Goal: Task Accomplishment & Management: Manage account settings

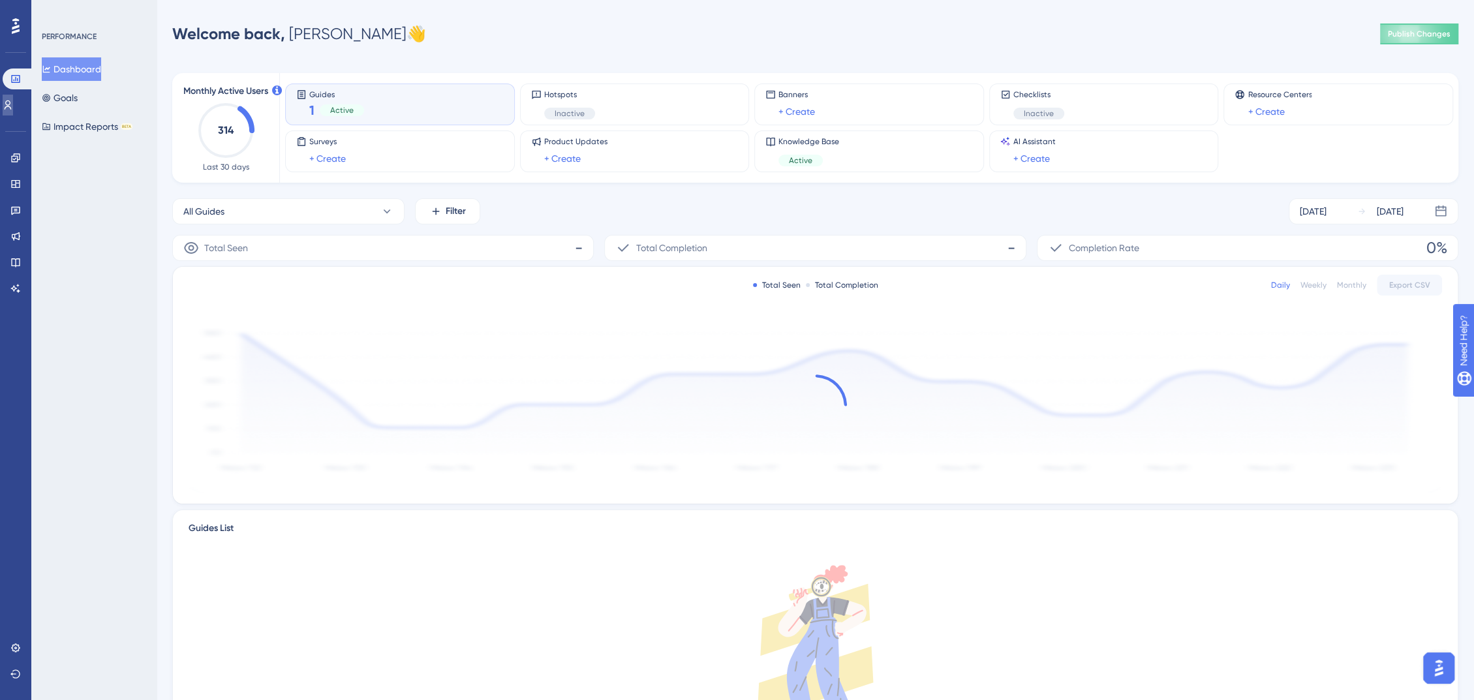
click at [13, 110] on link at bounding box center [8, 105] width 10 height 21
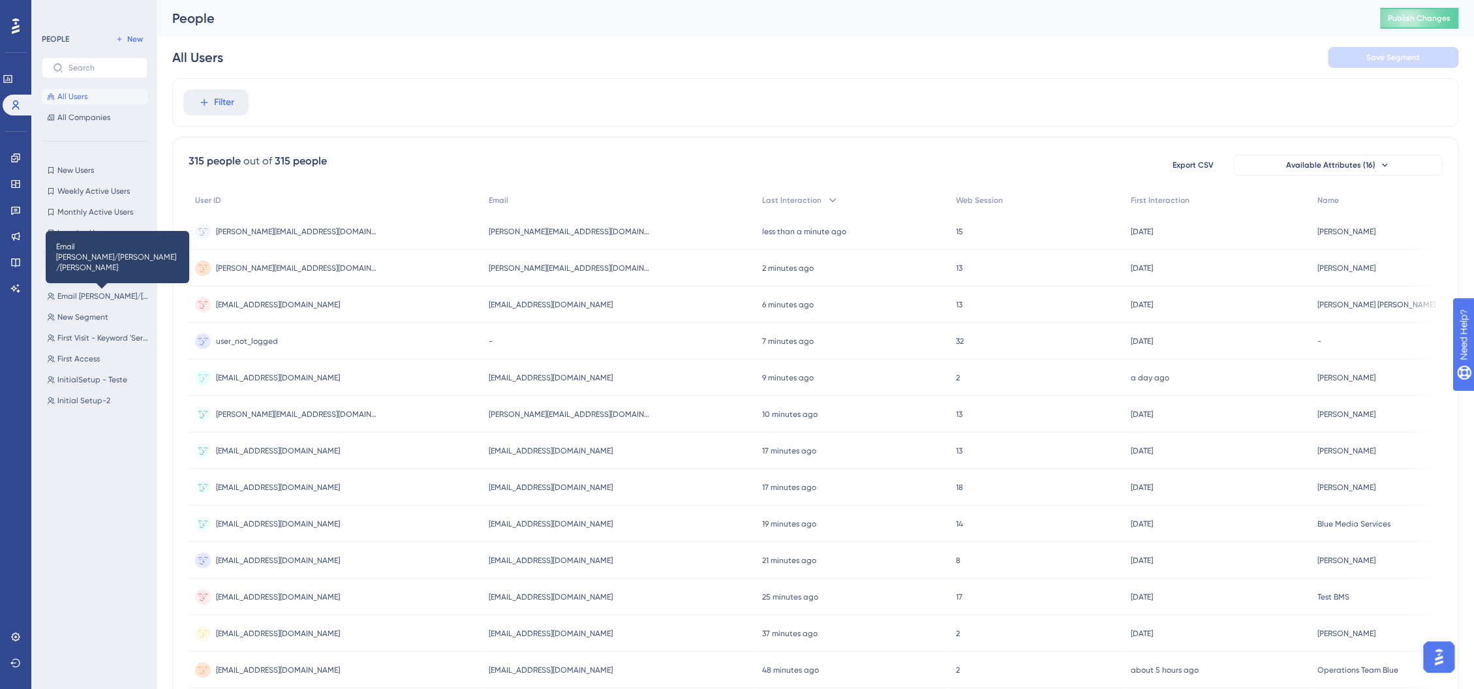
click at [89, 276] on span "Email [PERSON_NAME]/[PERSON_NAME]/[PERSON_NAME]" at bounding box center [103, 275] width 93 height 10
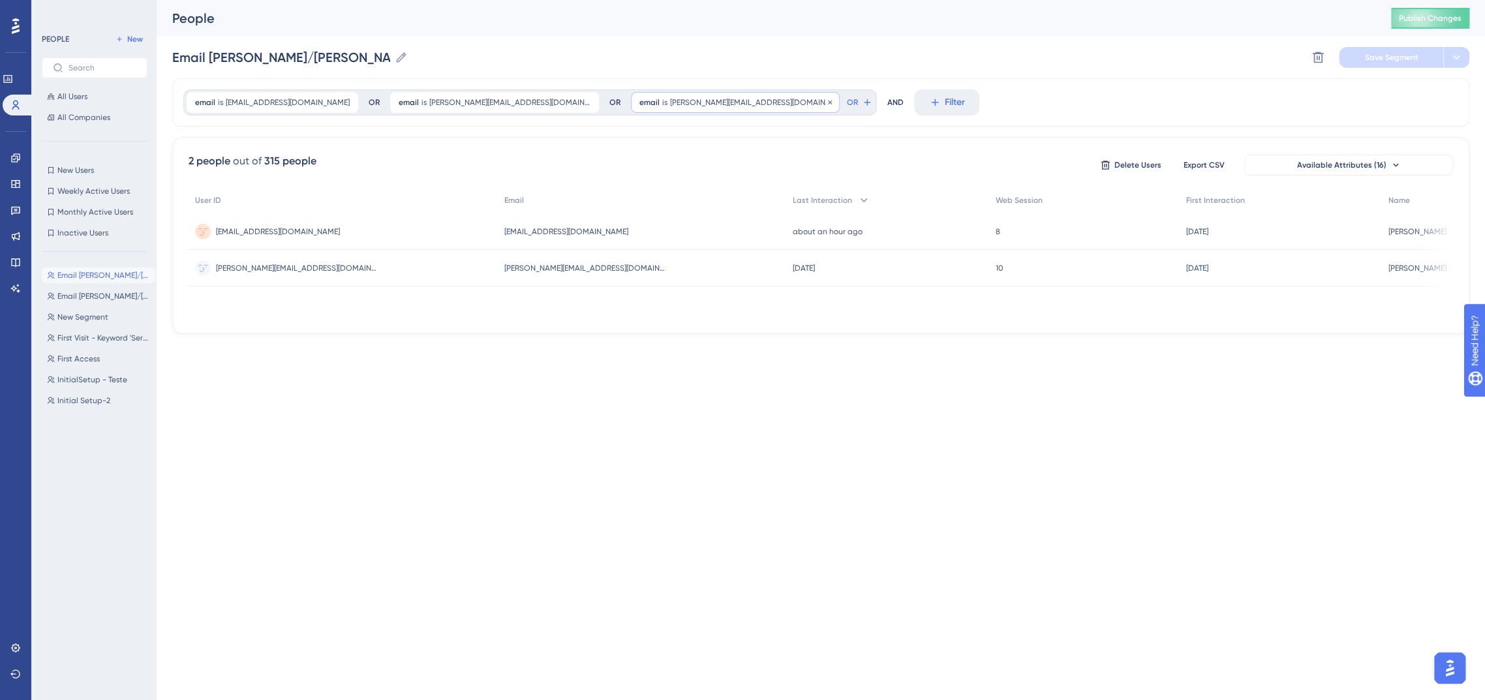
click at [670, 102] on span "[PERSON_NAME][EMAIL_ADDRESS][DOMAIN_NAME]" at bounding box center [750, 102] width 161 height 10
type input "[PERSON_NAME][EMAIL_ADDRESS][DOMAIN_NAME]"
click at [893, 85] on div "email is [PERSON_NAME][EMAIL_ADDRESS][DOMAIN_NAME] [EMAIL_ADDRESS][DOMAIN_NAME]…" at bounding box center [820, 102] width 1297 height 48
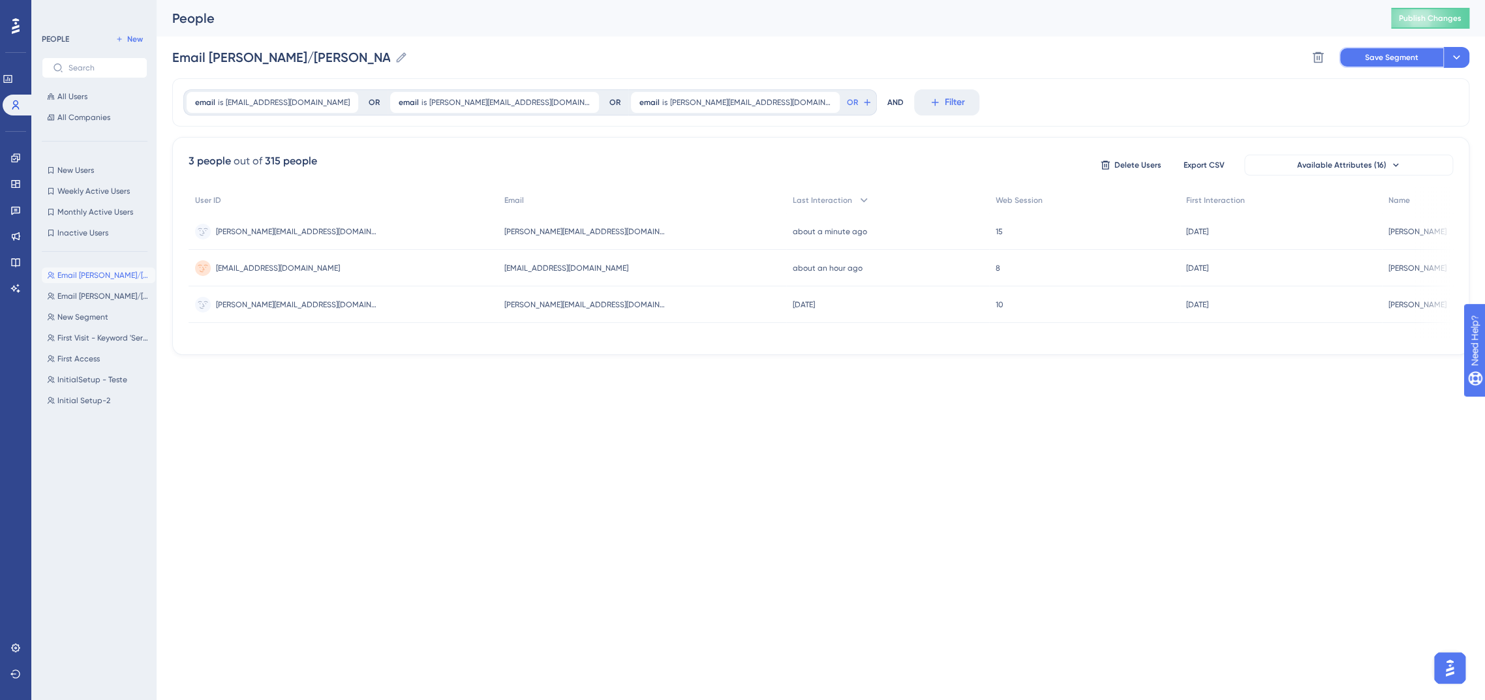
click at [1386, 59] on span "Save Segment" at bounding box center [1392, 57] width 54 height 10
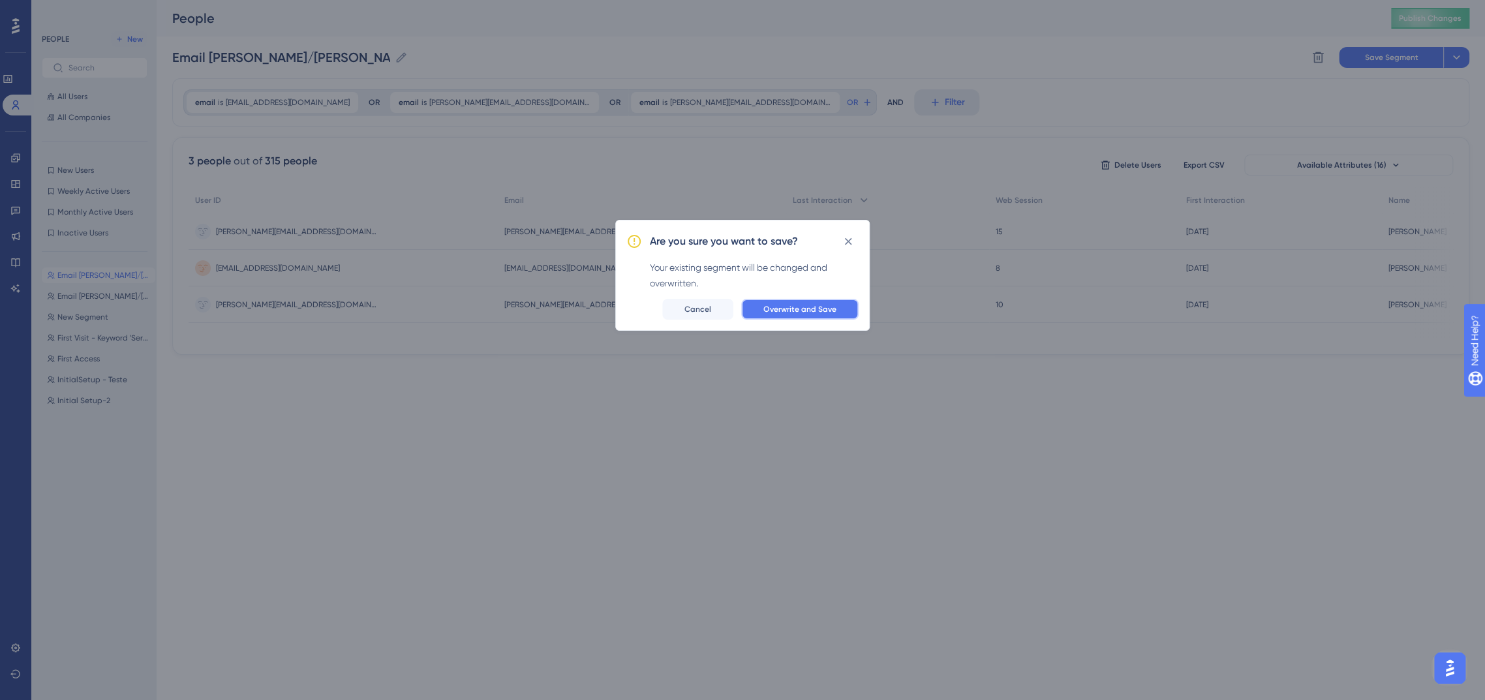
click at [820, 309] on span "Overwrite and Save" at bounding box center [799, 309] width 73 height 10
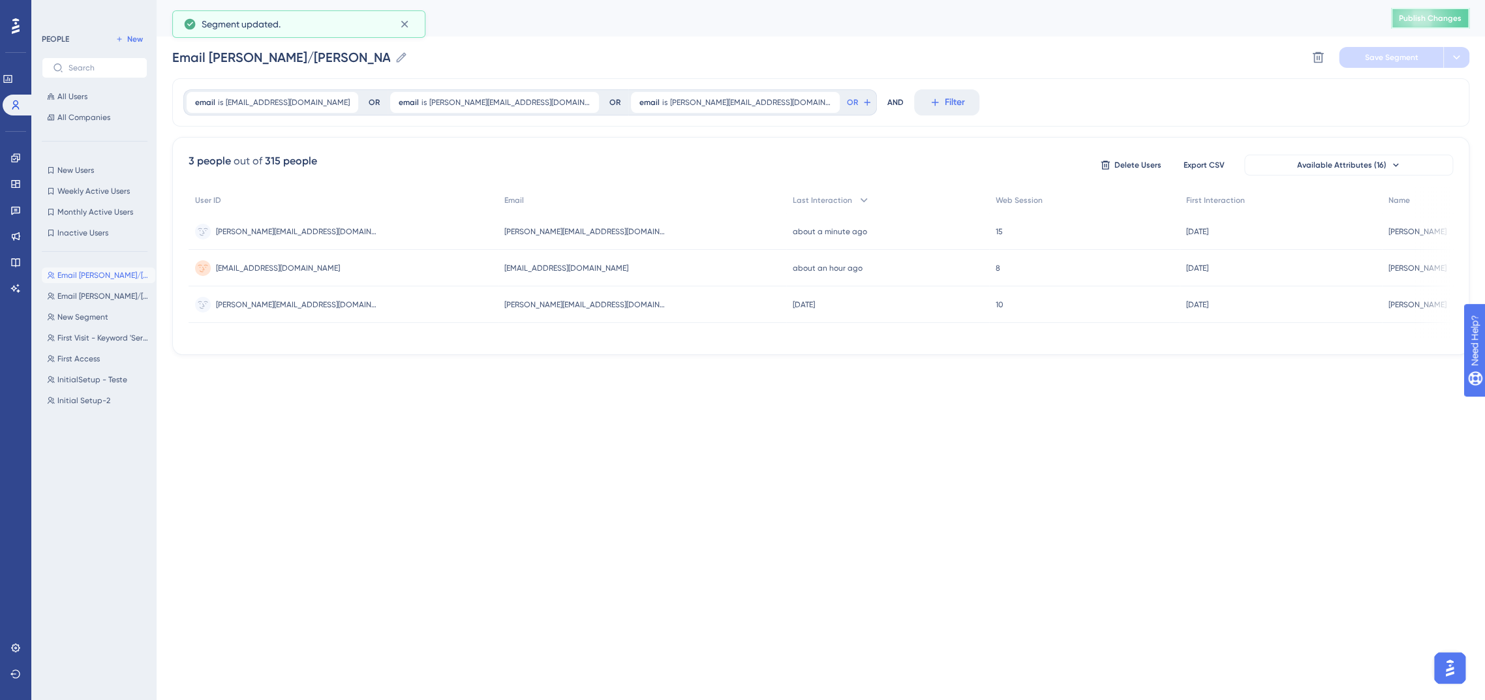
click at [1421, 21] on span "Publish Changes" at bounding box center [1430, 18] width 63 height 10
click at [407, 22] on icon at bounding box center [404, 24] width 13 height 13
click at [701, 397] on html "Performance Users Engagement Widgets Feedback Product Updates Knowledge Base AI…" at bounding box center [742, 198] width 1485 height 397
click at [17, 159] on icon at bounding box center [15, 157] width 8 height 8
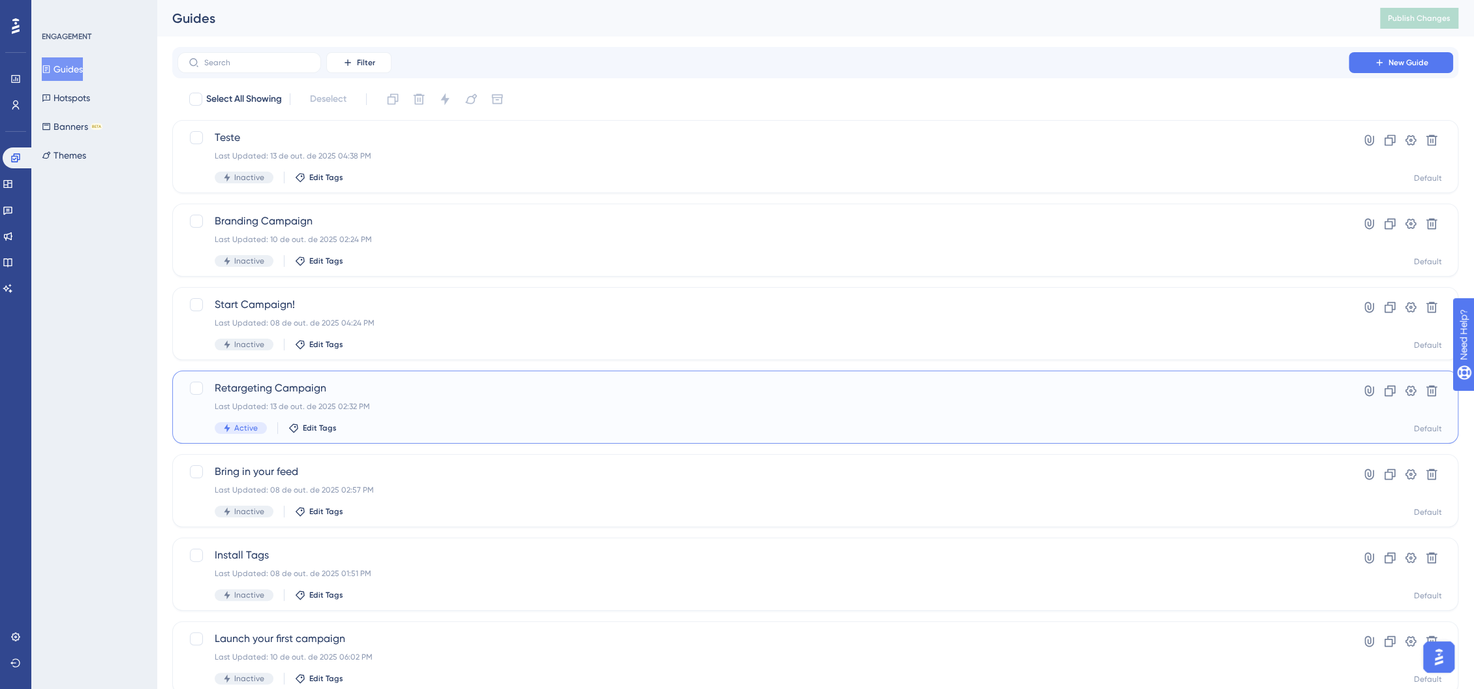
click at [478, 378] on div "Retargeting Campaign Last Updated: 13 de out. de 2025 02:32 PM Active Edit Tags…" at bounding box center [815, 407] width 1286 height 73
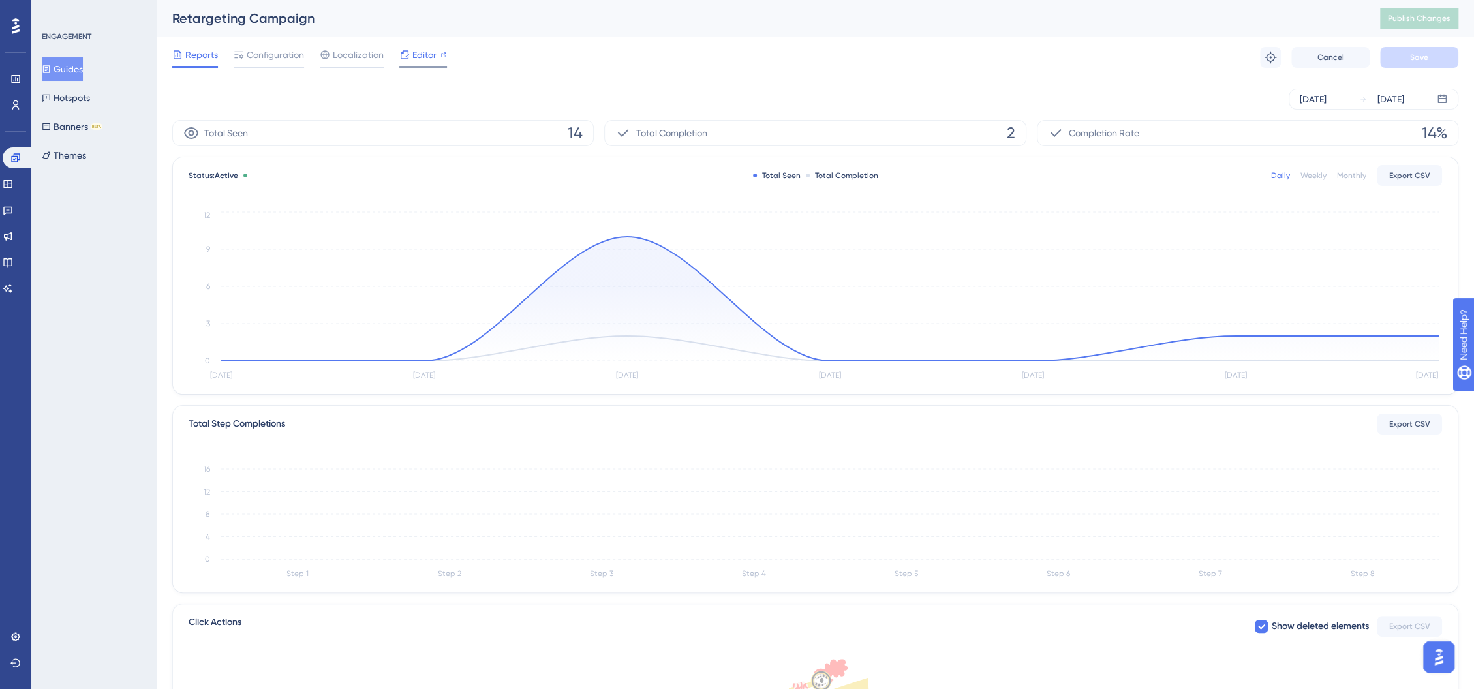
click at [413, 54] on span "Editor" at bounding box center [424, 55] width 24 height 16
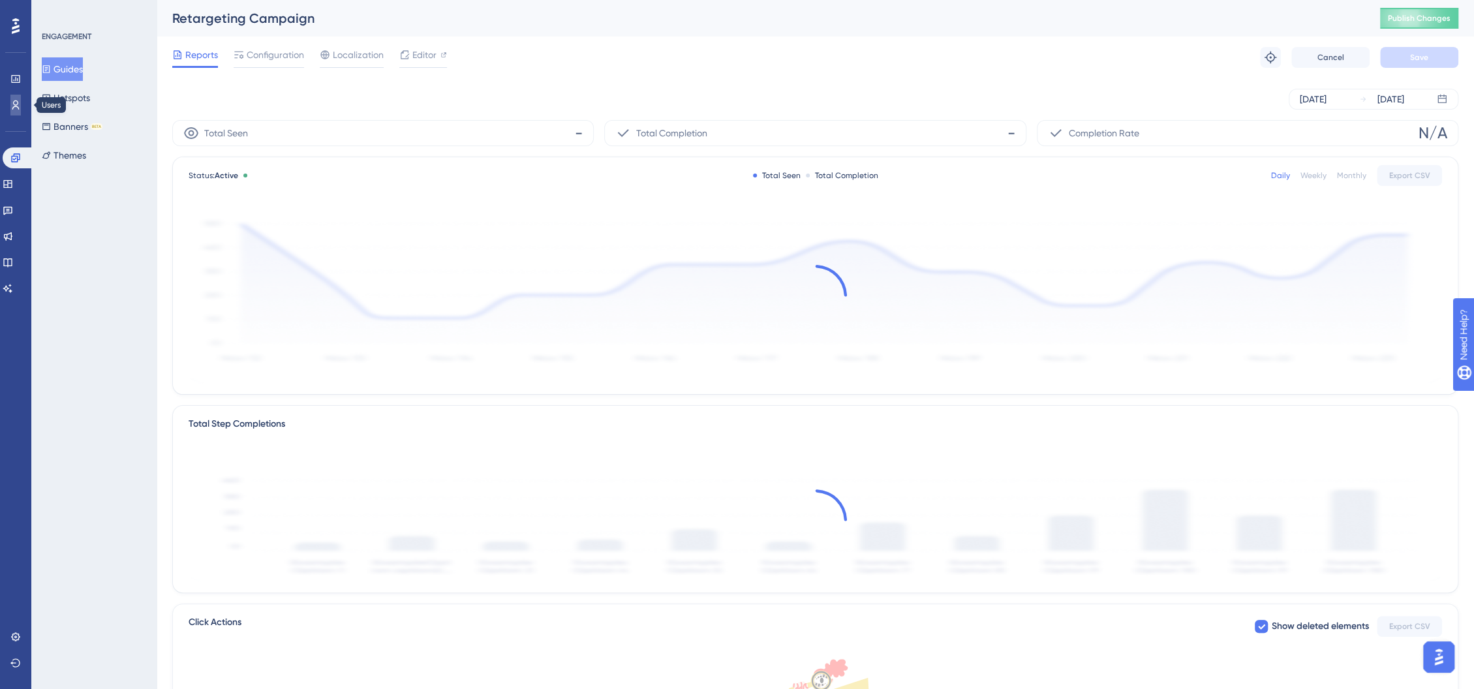
drag, startPoint x: 8, startPoint y: 104, endPoint x: 404, endPoint y: 0, distance: 409.4
click at [10, 104] on link at bounding box center [15, 105] width 10 height 21
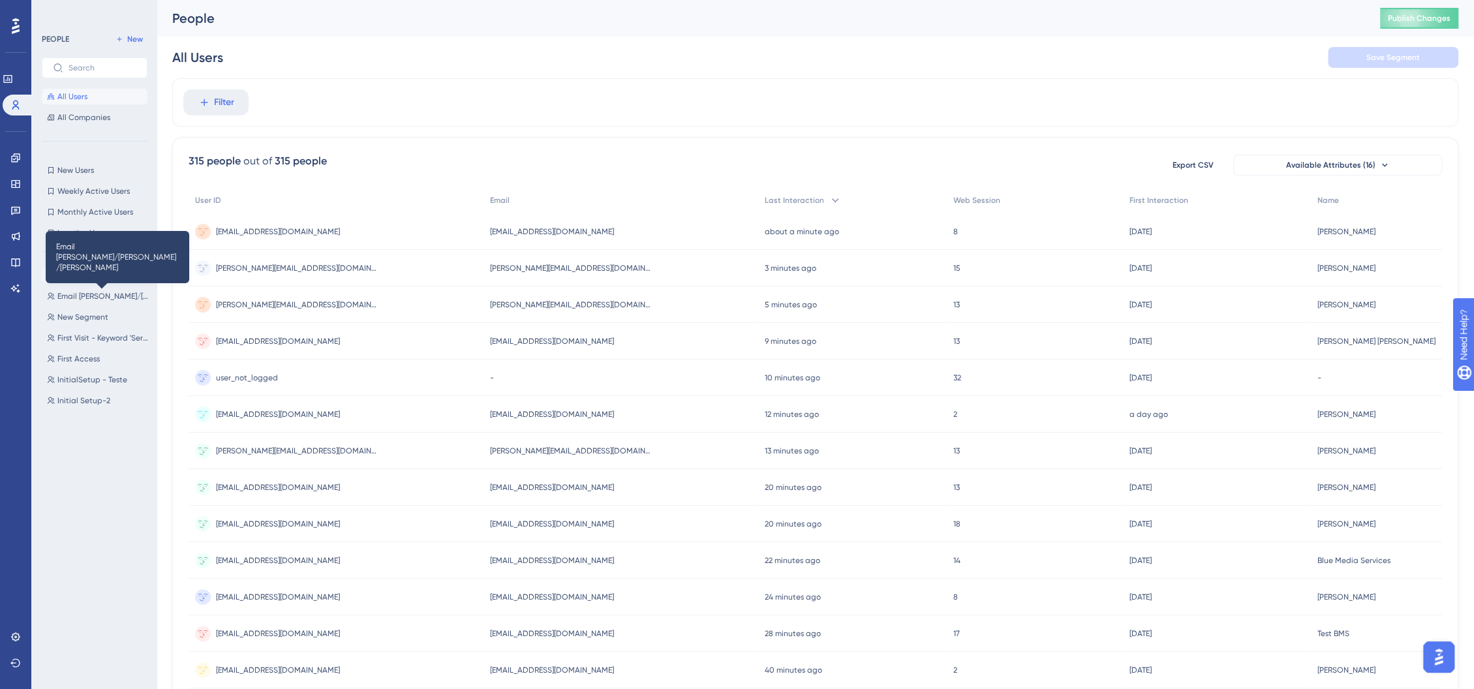
click at [88, 273] on span "Email [PERSON_NAME]/[PERSON_NAME]/[PERSON_NAME]" at bounding box center [103, 275] width 93 height 10
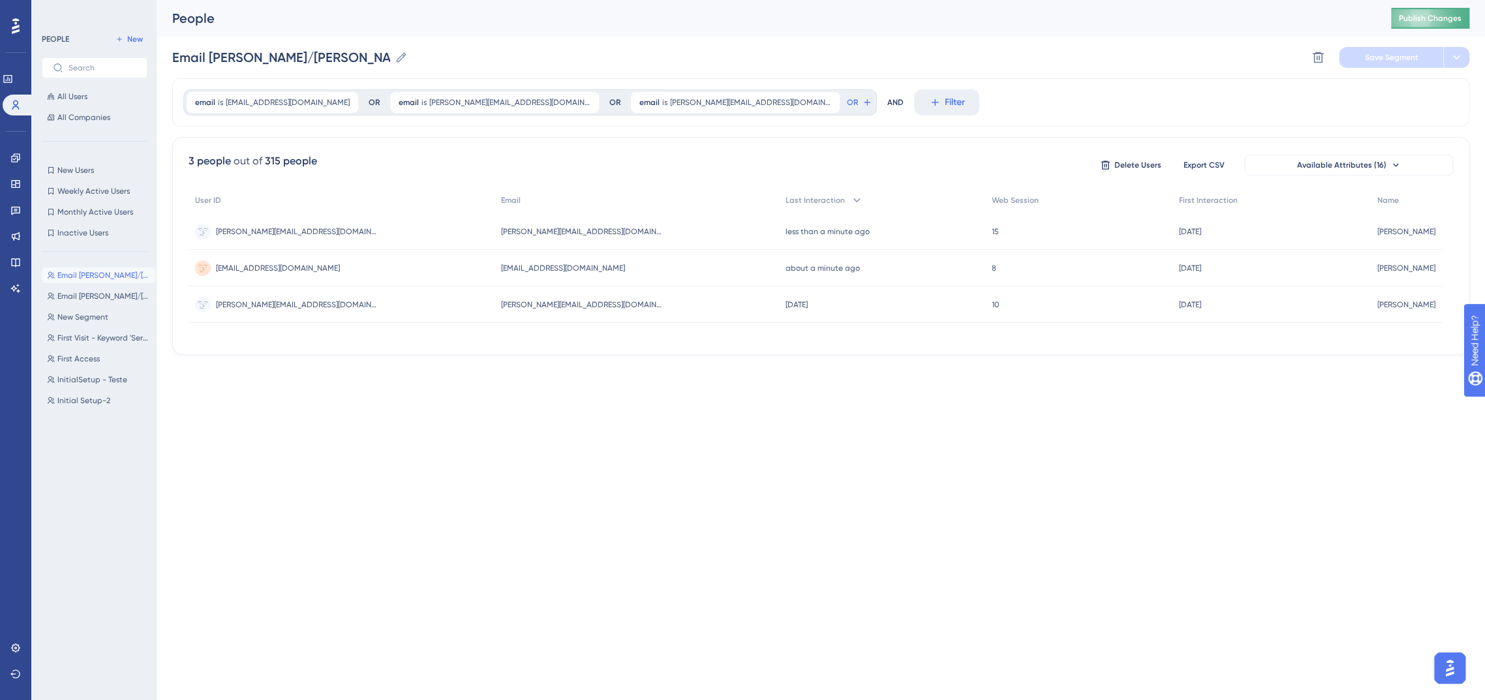
click at [1428, 23] on button "Publish Changes" at bounding box center [1430, 18] width 78 height 21
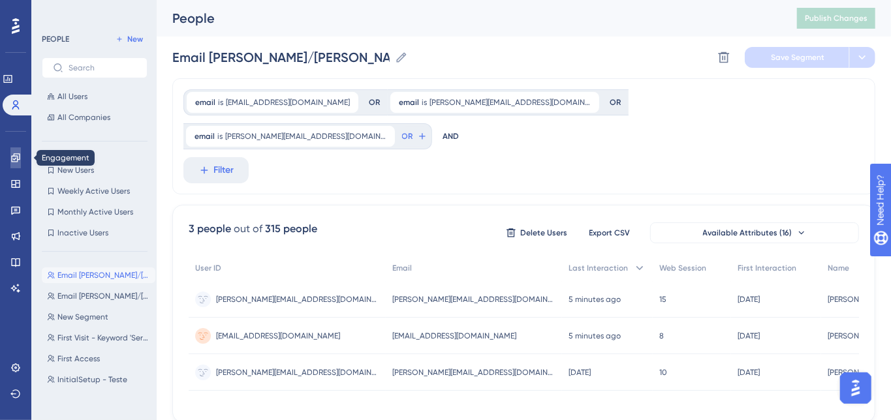
click at [18, 155] on icon at bounding box center [15, 158] width 10 height 10
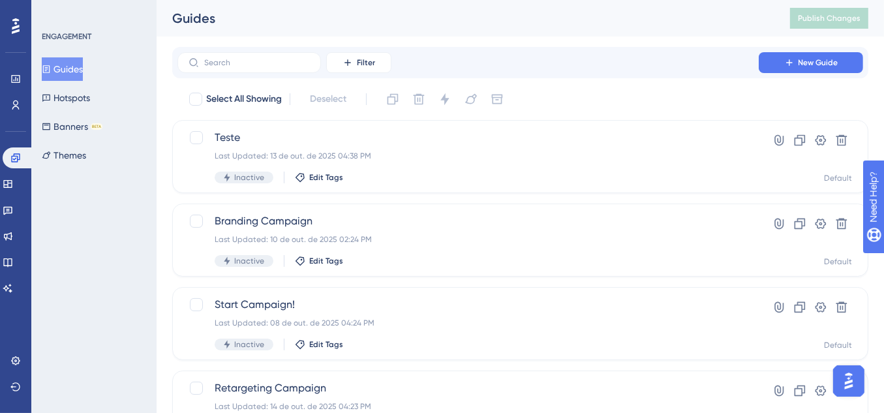
click at [69, 72] on button "Guides" at bounding box center [62, 68] width 41 height 23
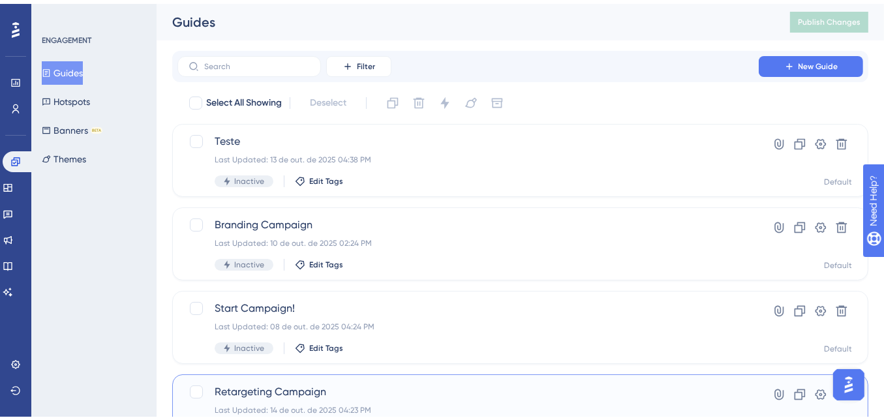
scroll to position [174, 0]
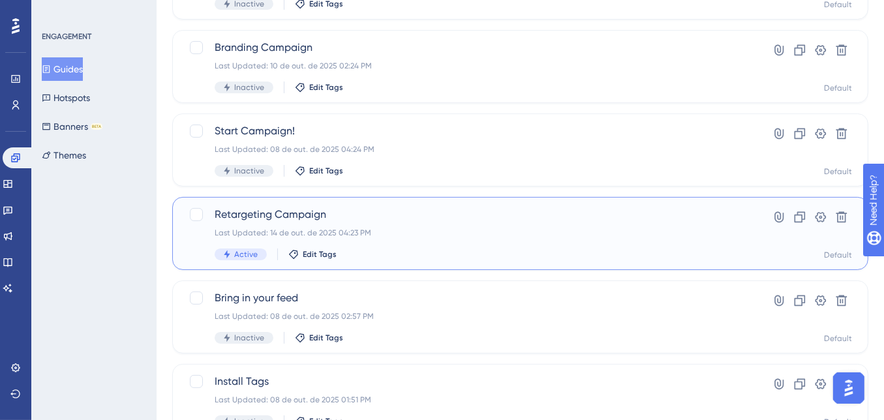
click at [384, 237] on div "Last Updated: 14 de out. de 2025 04:23 PM" at bounding box center [468, 233] width 507 height 10
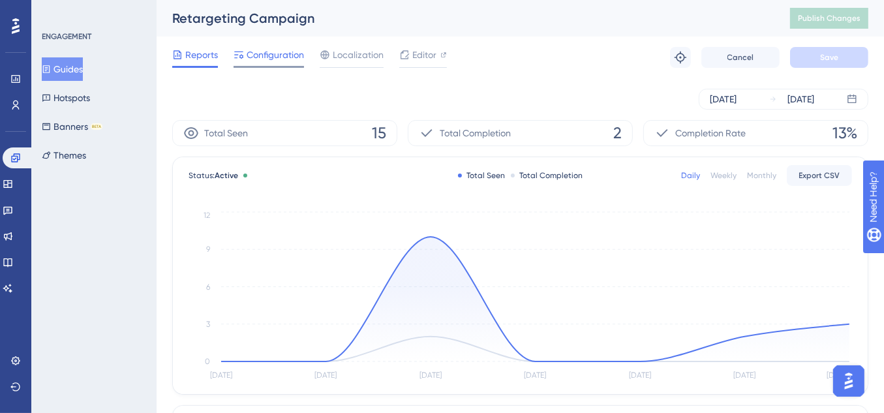
click at [248, 59] on span "Configuration" at bounding box center [275, 55] width 57 height 16
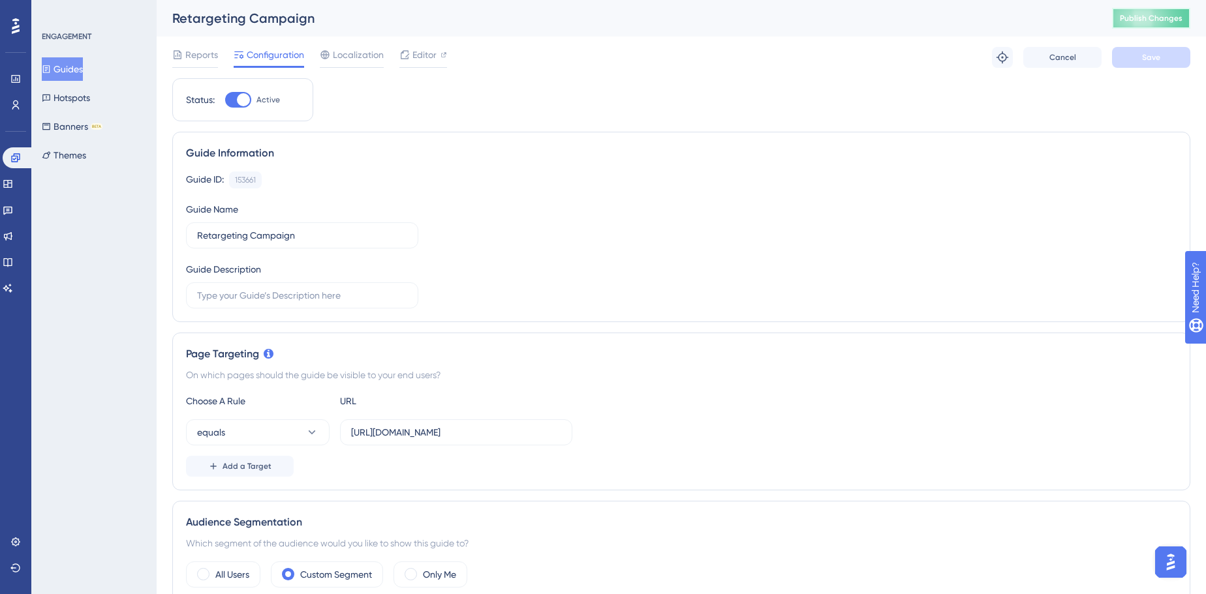
click at [1150, 22] on span "Publish Changes" at bounding box center [1151, 18] width 63 height 10
click at [1158, 22] on span "Publish Changes" at bounding box center [1151, 18] width 63 height 10
click at [703, 453] on div "Choose A Rule URL equals [URL][DOMAIN_NAME] Add a Target" at bounding box center [681, 435] width 991 height 84
click at [1139, 24] on button "Publish Changes" at bounding box center [1151, 18] width 78 height 21
click at [1151, 21] on span "Publish Changes" at bounding box center [1151, 18] width 63 height 10
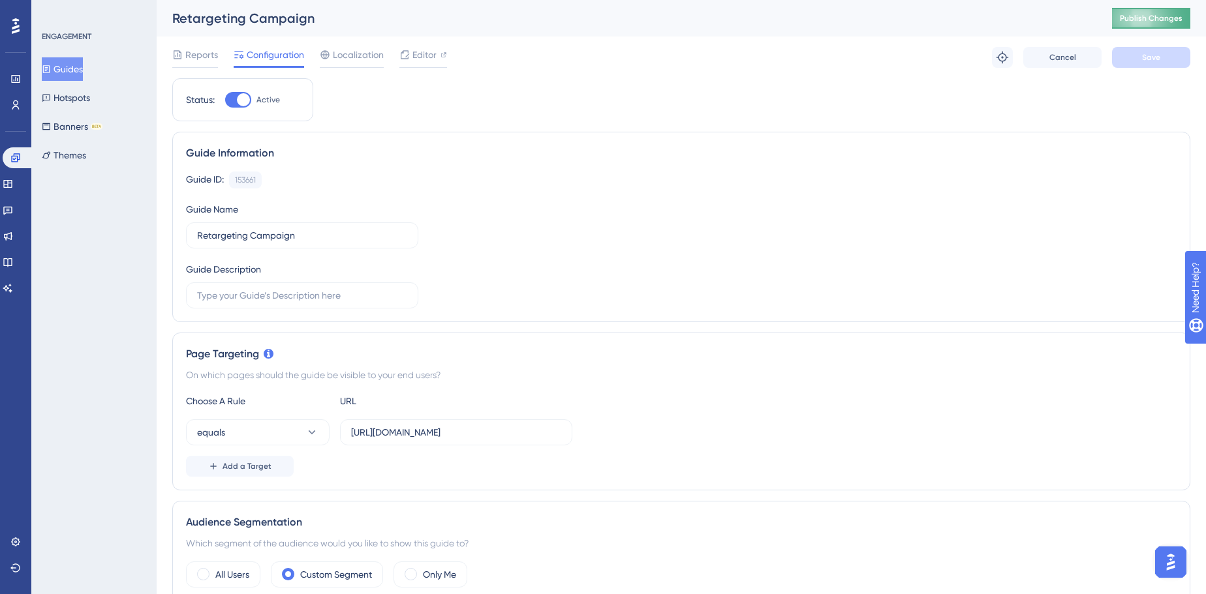
click at [1127, 17] on button "Publish Changes" at bounding box center [1151, 18] width 78 height 21
